Goal: Obtain resource: Obtain resource

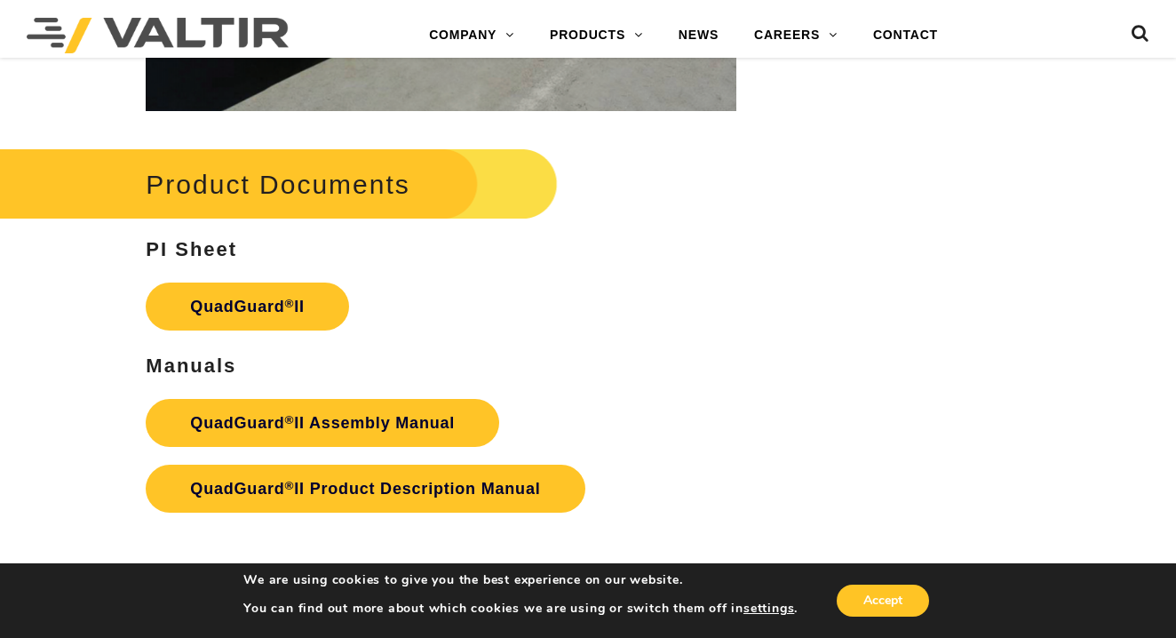
scroll to position [3645, 0]
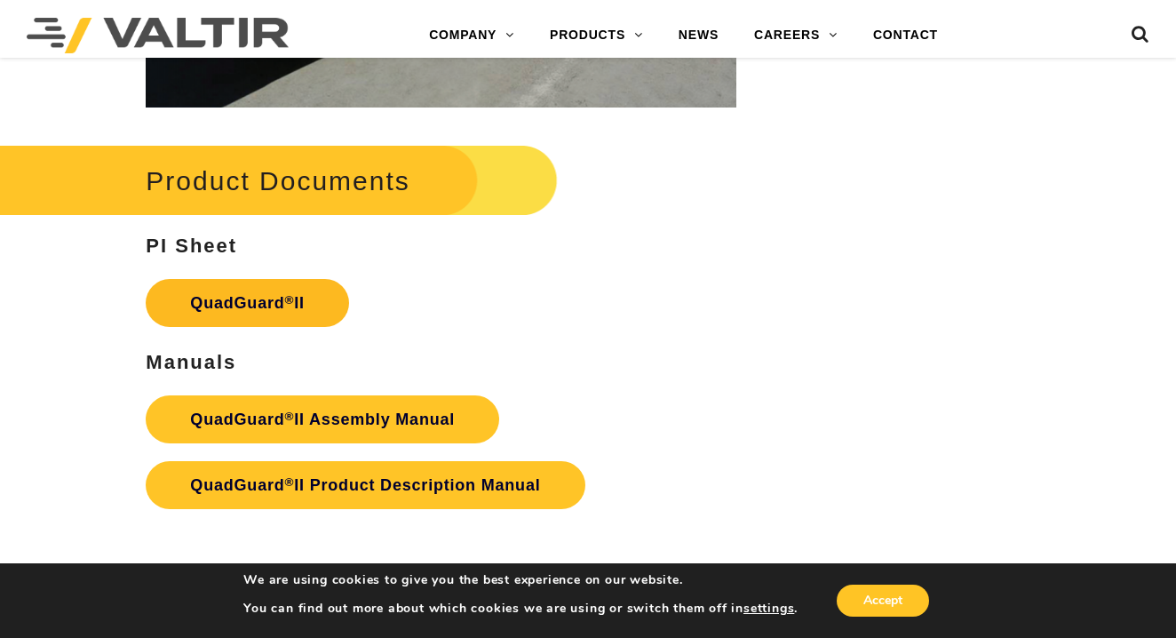
click at [242, 303] on link "QuadGuard ® II" at bounding box center [247, 303] width 203 height 48
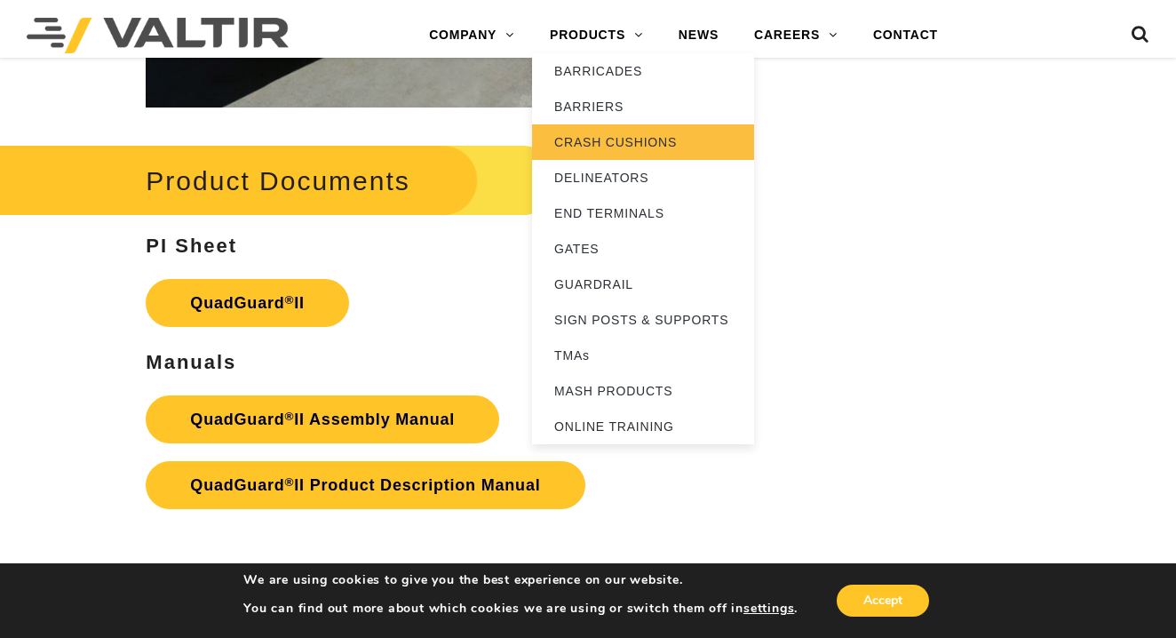
click at [608, 142] on link "CRASH CUSHIONS" at bounding box center [643, 142] width 222 height 36
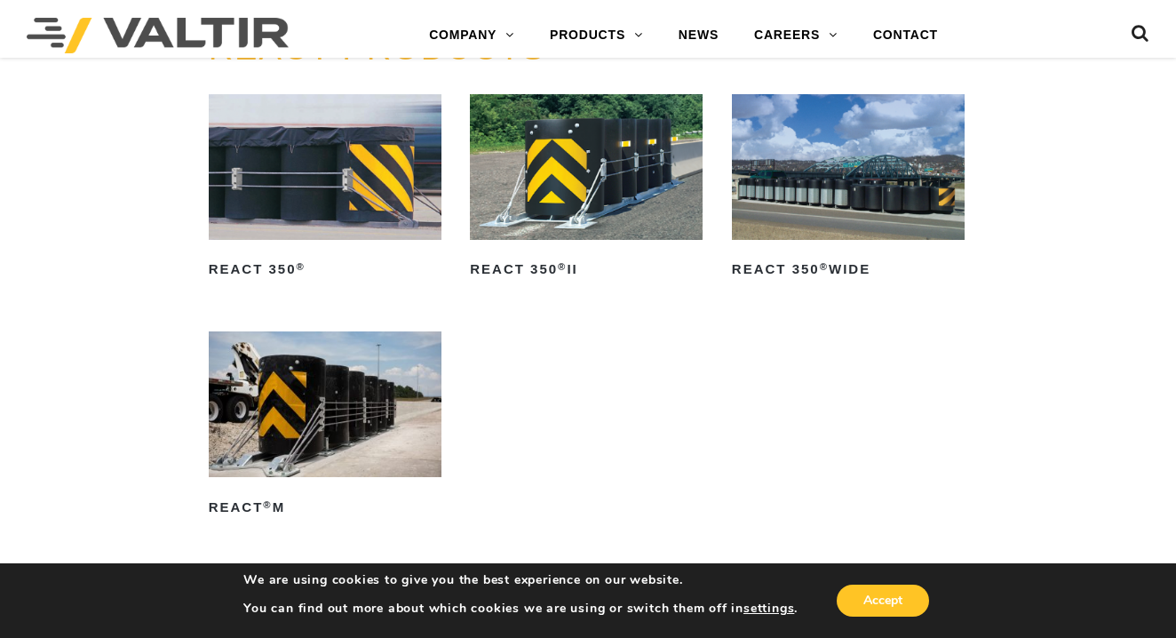
scroll to position [1923, 1]
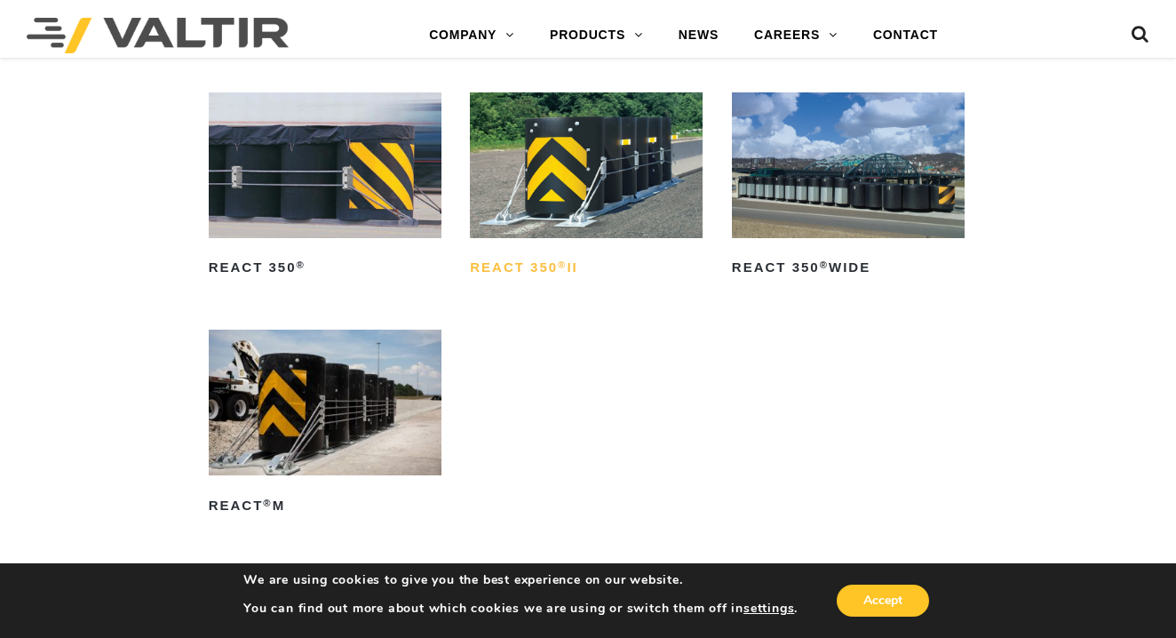
click at [547, 264] on h2 "REACT 350 ® II" at bounding box center [586, 268] width 233 height 28
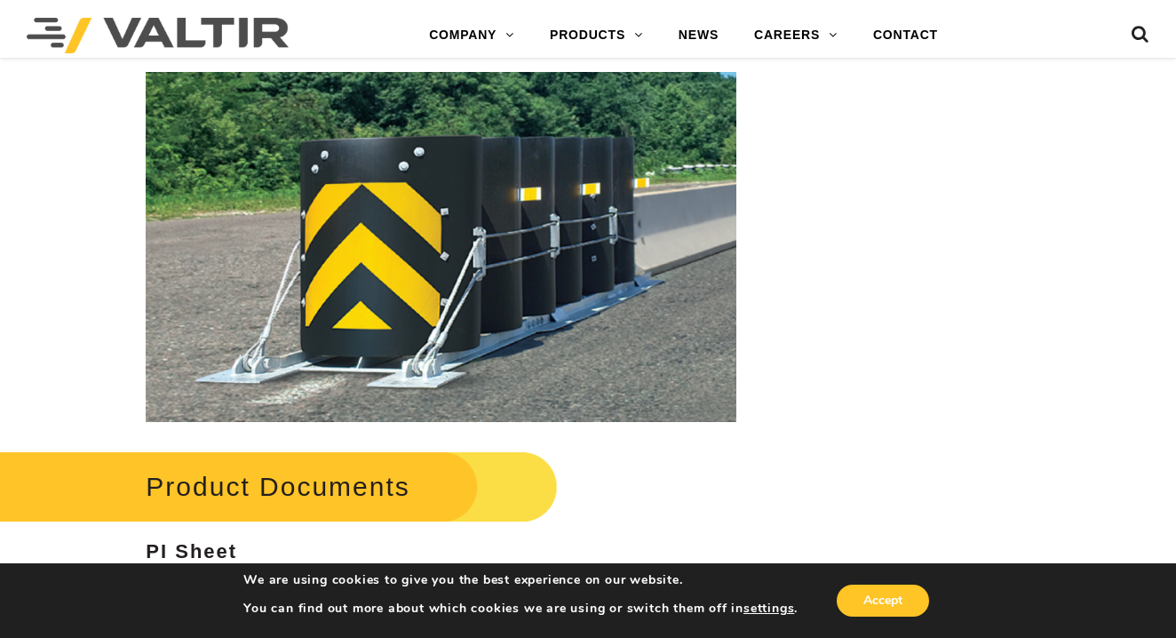
scroll to position [2679, 0]
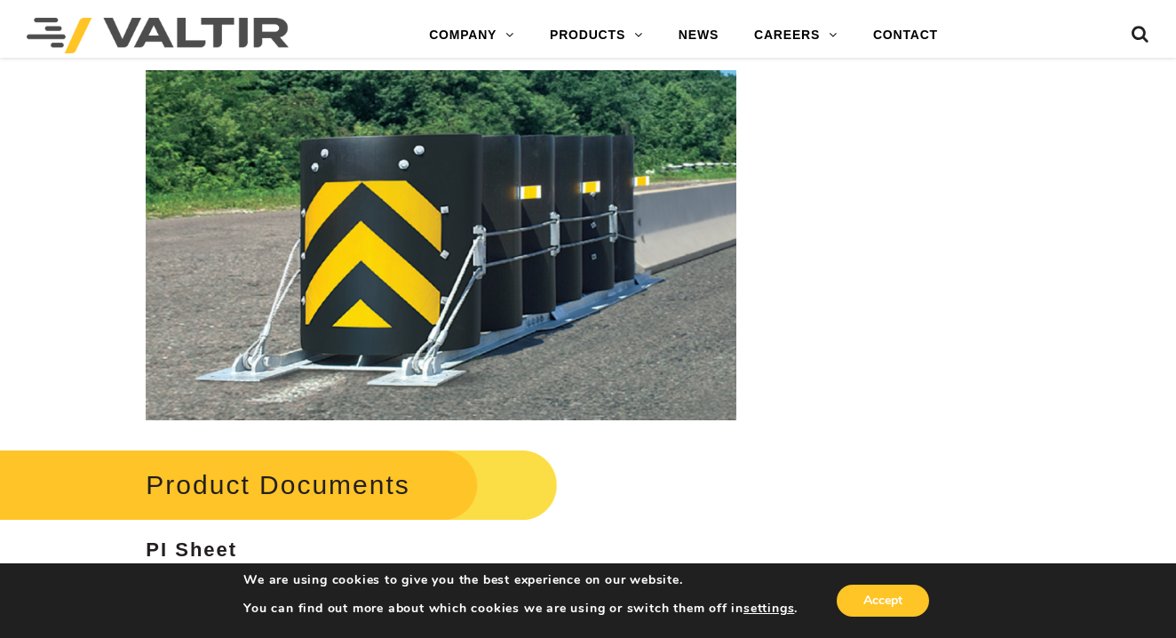
click at [250, 583] on link "REACT 350 ® II" at bounding box center [247, 607] width 202 height 48
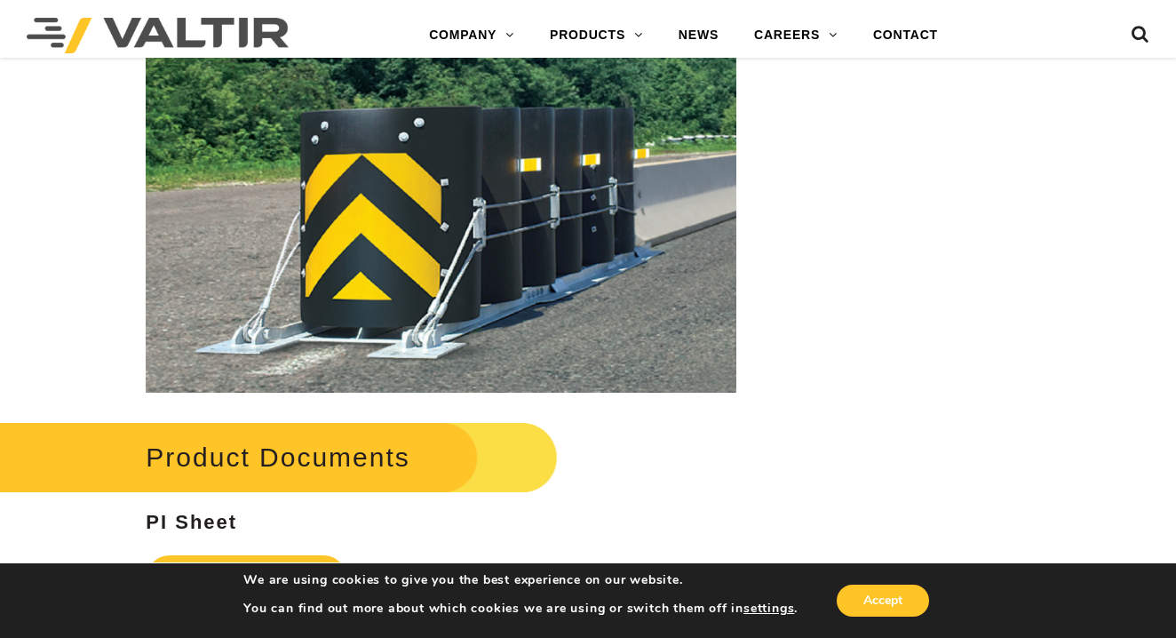
scroll to position [2750, 0]
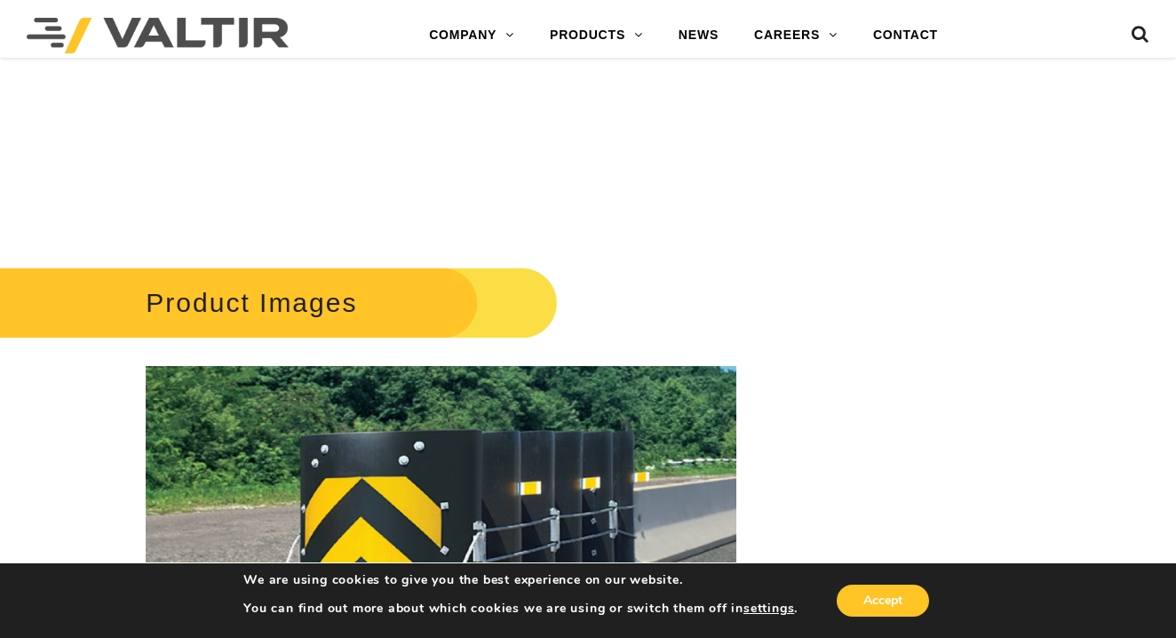
scroll to position [2376, 0]
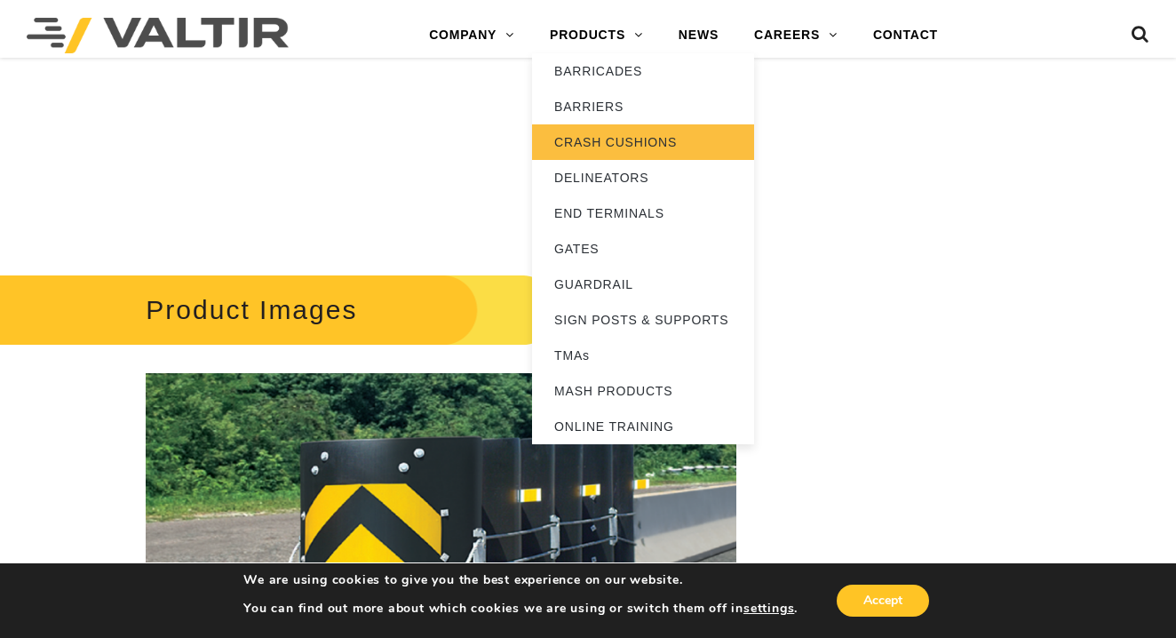
click at [618, 140] on link "CRASH CUSHIONS" at bounding box center [643, 142] width 222 height 36
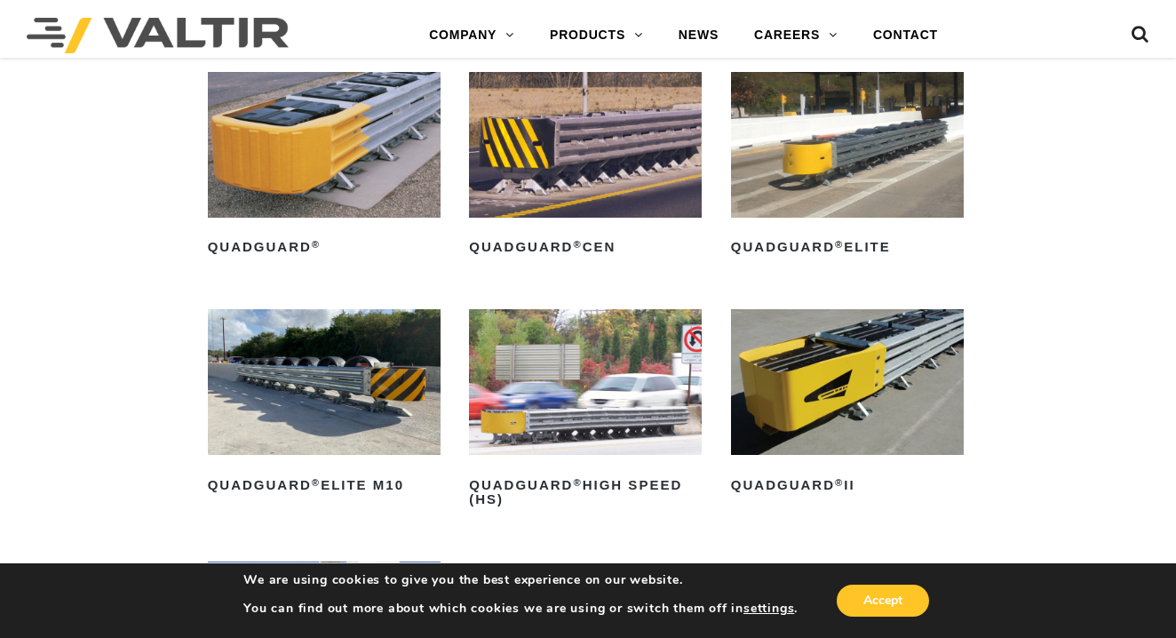
scroll to position [1086, 2]
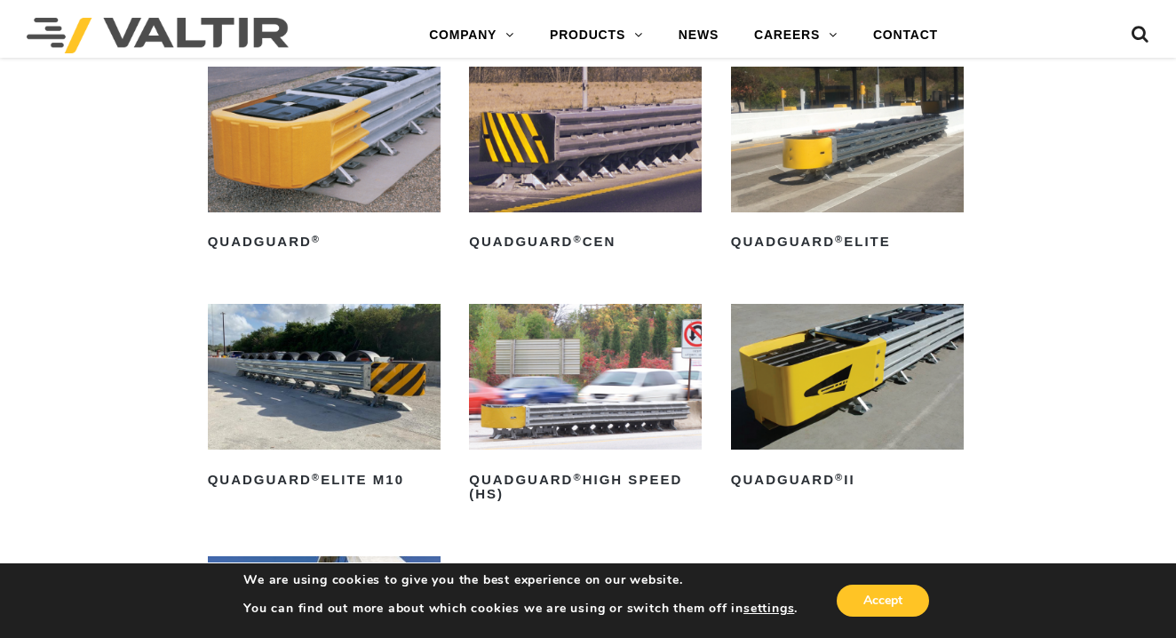
click at [846, 378] on img at bounding box center [847, 377] width 233 height 146
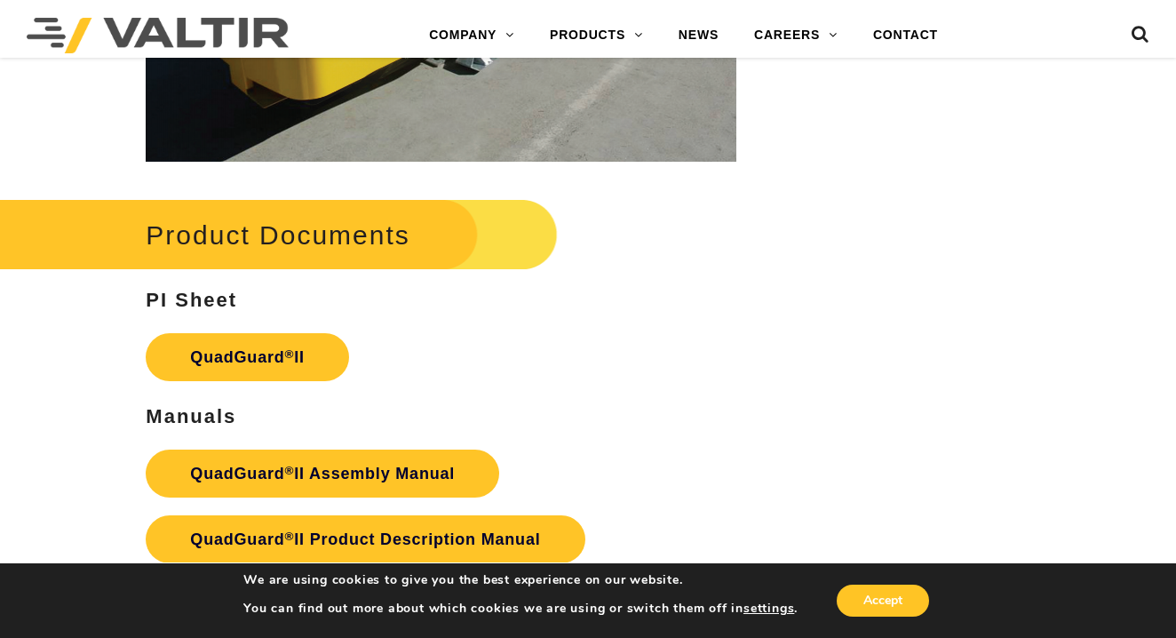
scroll to position [3598, 0]
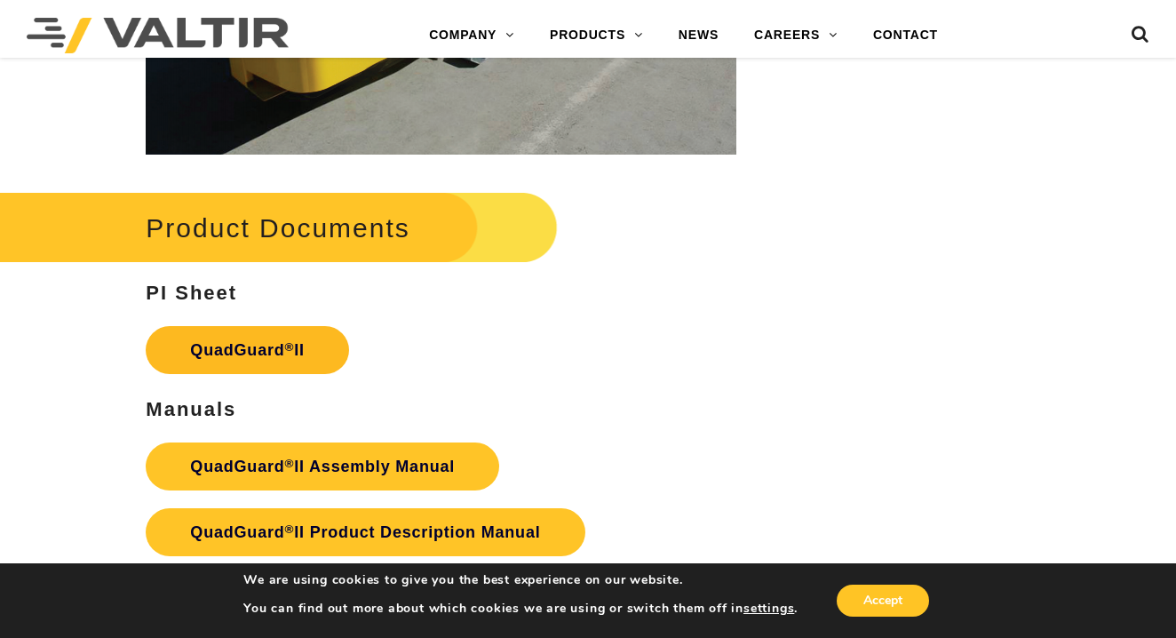
click at [297, 336] on link "QuadGuard ® II" at bounding box center [247, 350] width 203 height 48
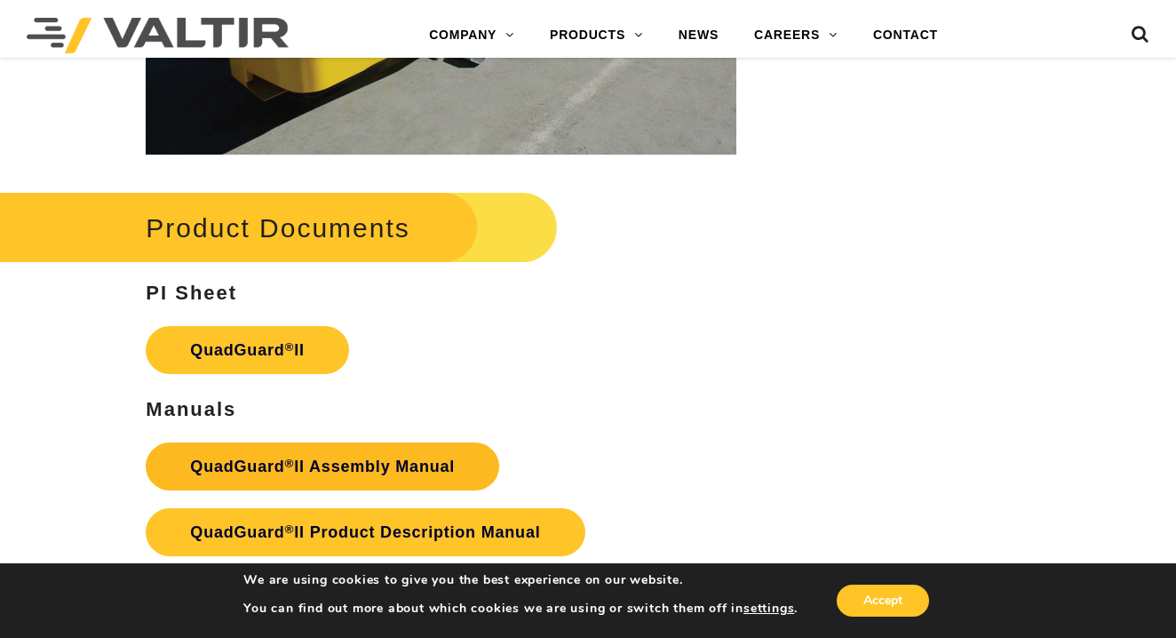
click at [337, 457] on strong "QuadGuard ® II Assembly Manual" at bounding box center [322, 466] width 265 height 18
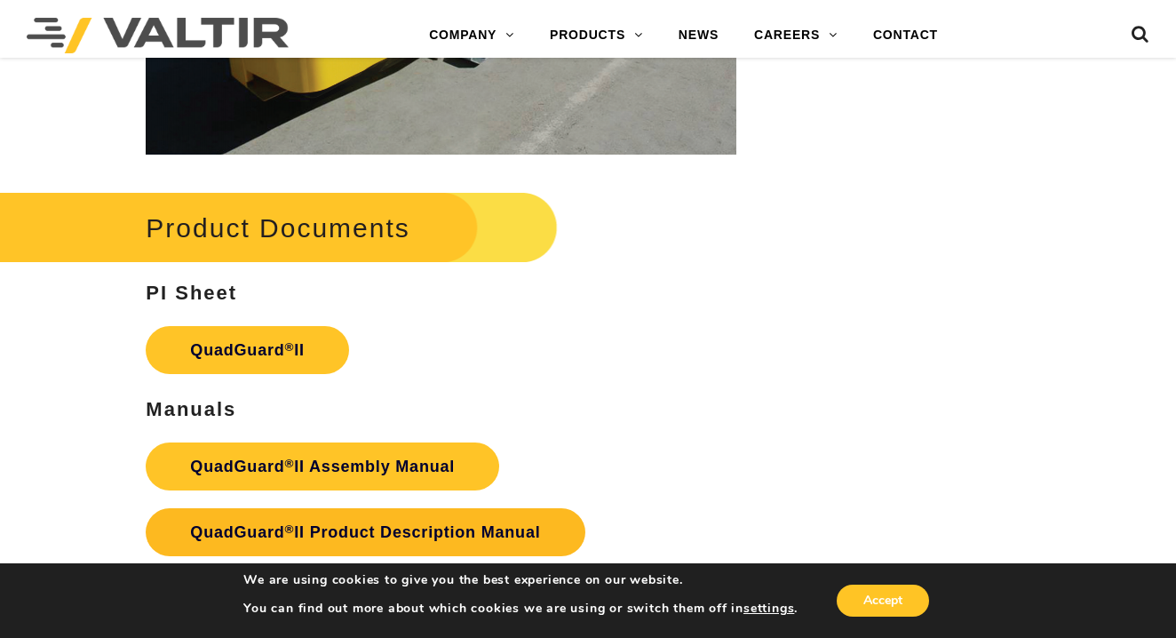
click at [382, 525] on strong "QuadGuard ® II Product Description Manual" at bounding box center [365, 532] width 350 height 18
